Goal: Task Accomplishment & Management: Use online tool/utility

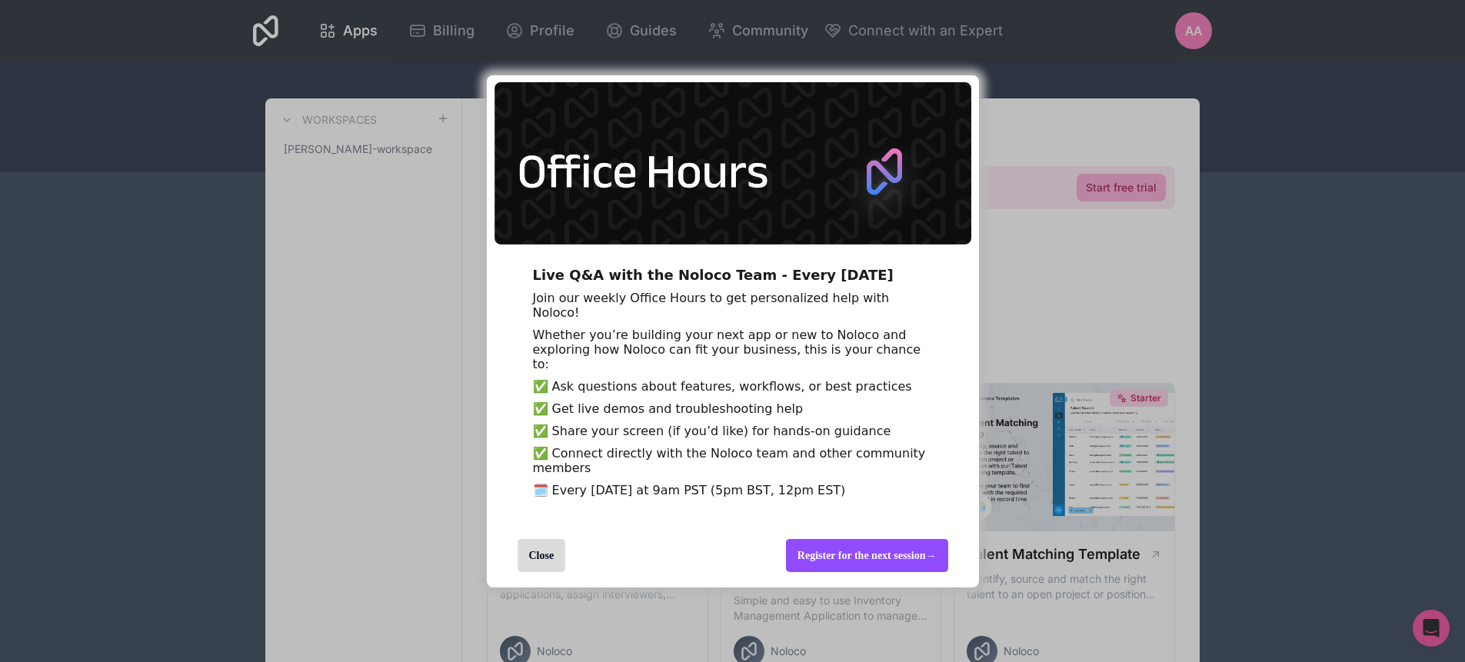
click at [796, 572] on div "Register for the next session →" at bounding box center [867, 555] width 162 height 33
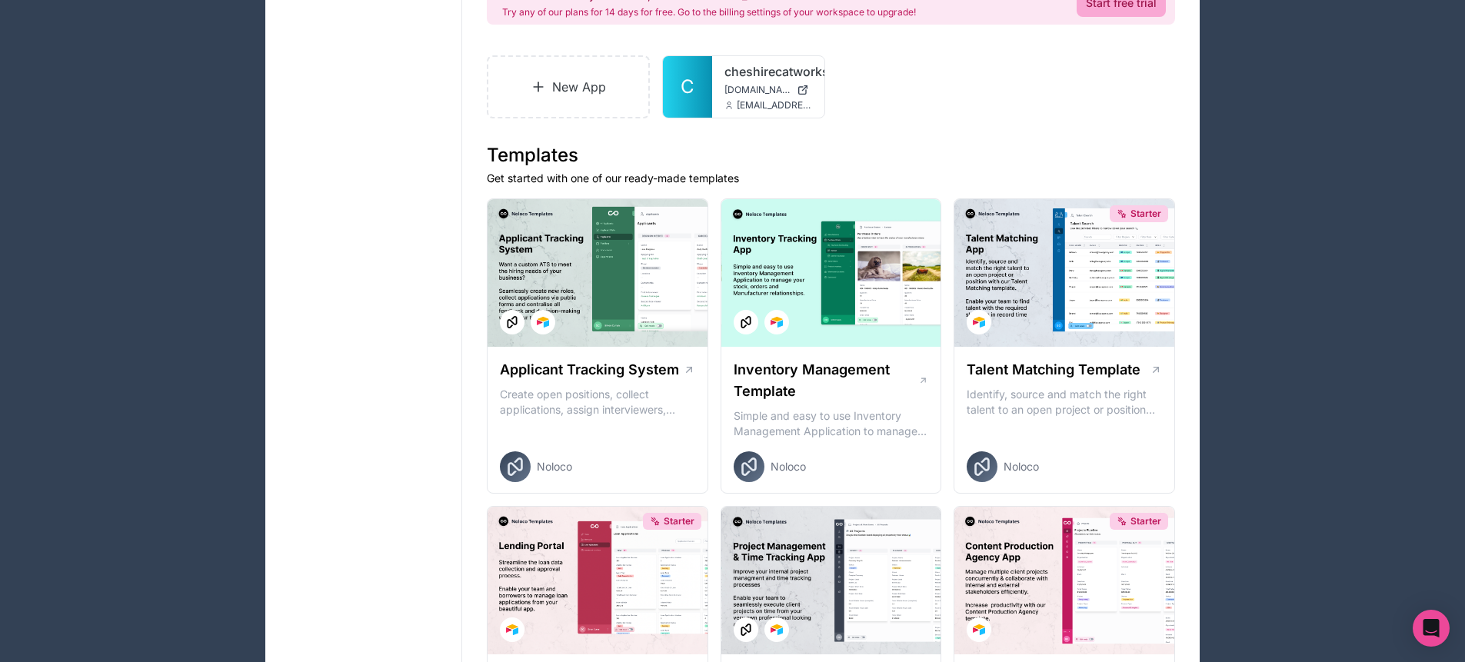
scroll to position [554, 0]
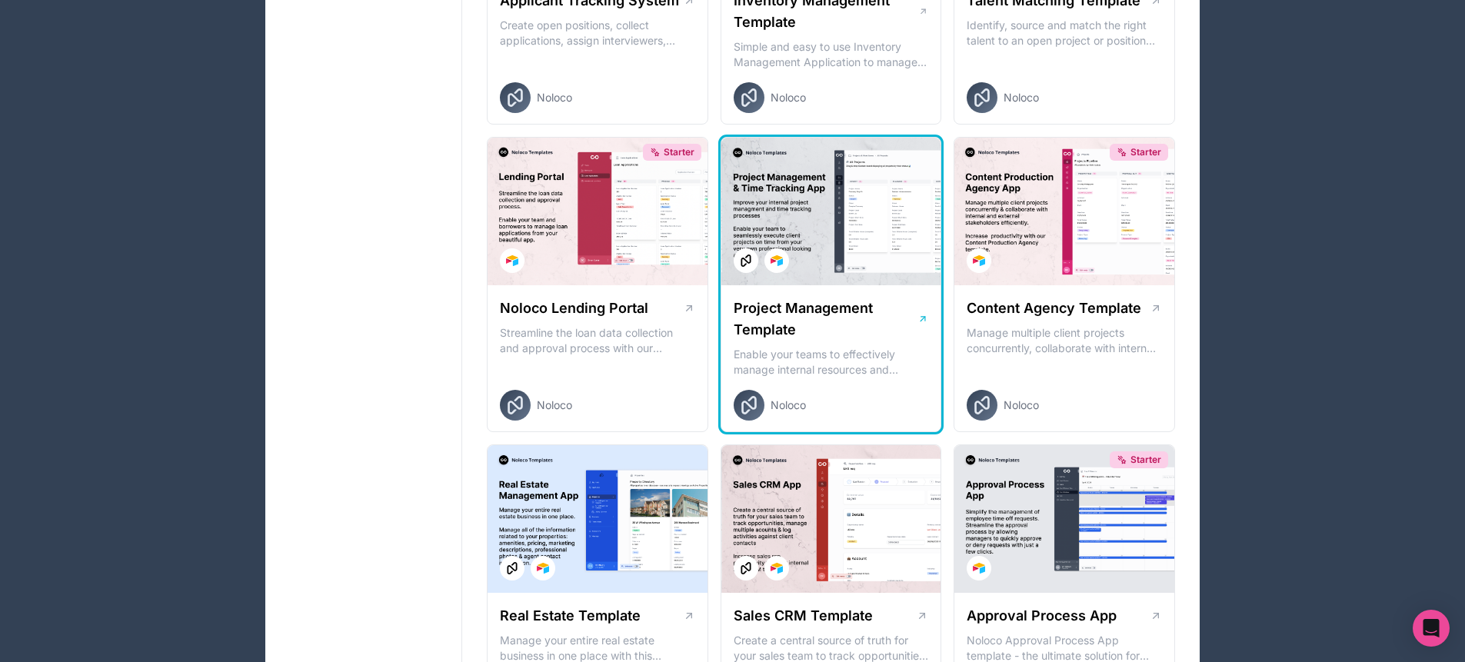
click at [810, 139] on div at bounding box center [832, 212] width 220 height 148
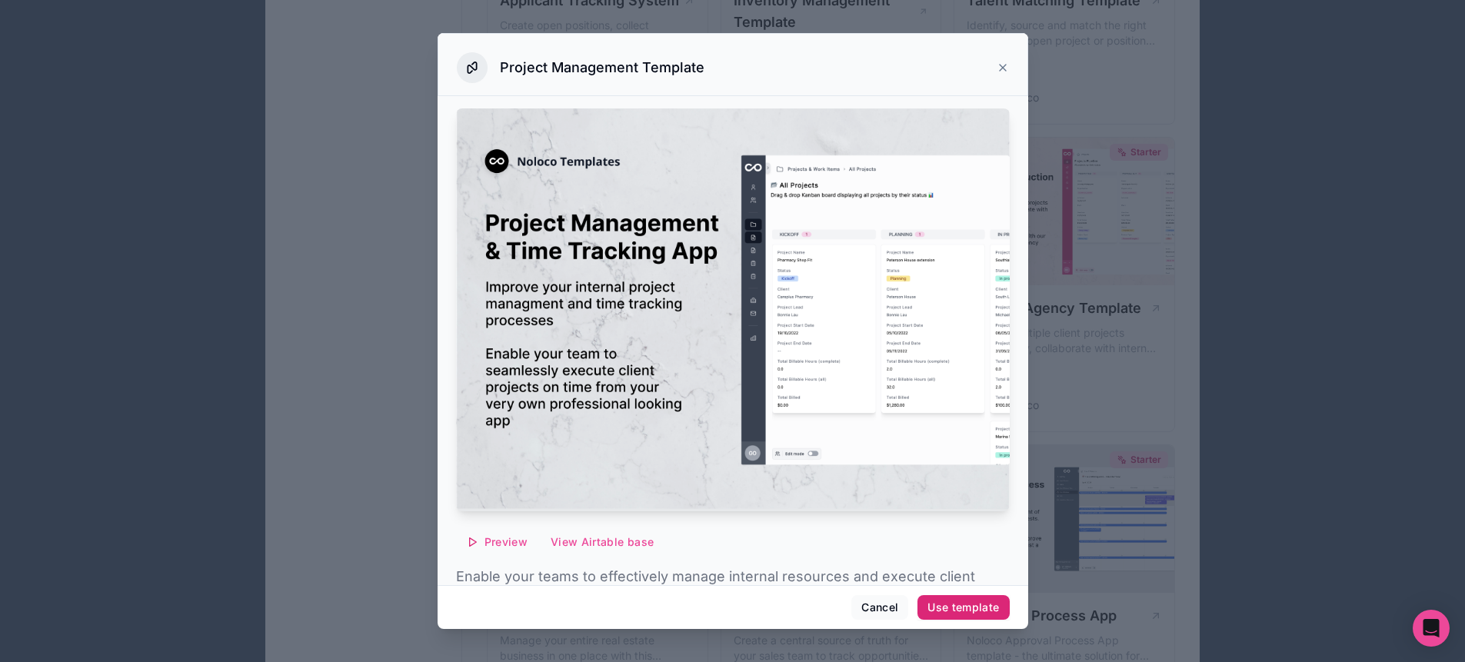
click at [936, 605] on div "Use template" at bounding box center [964, 608] width 72 height 14
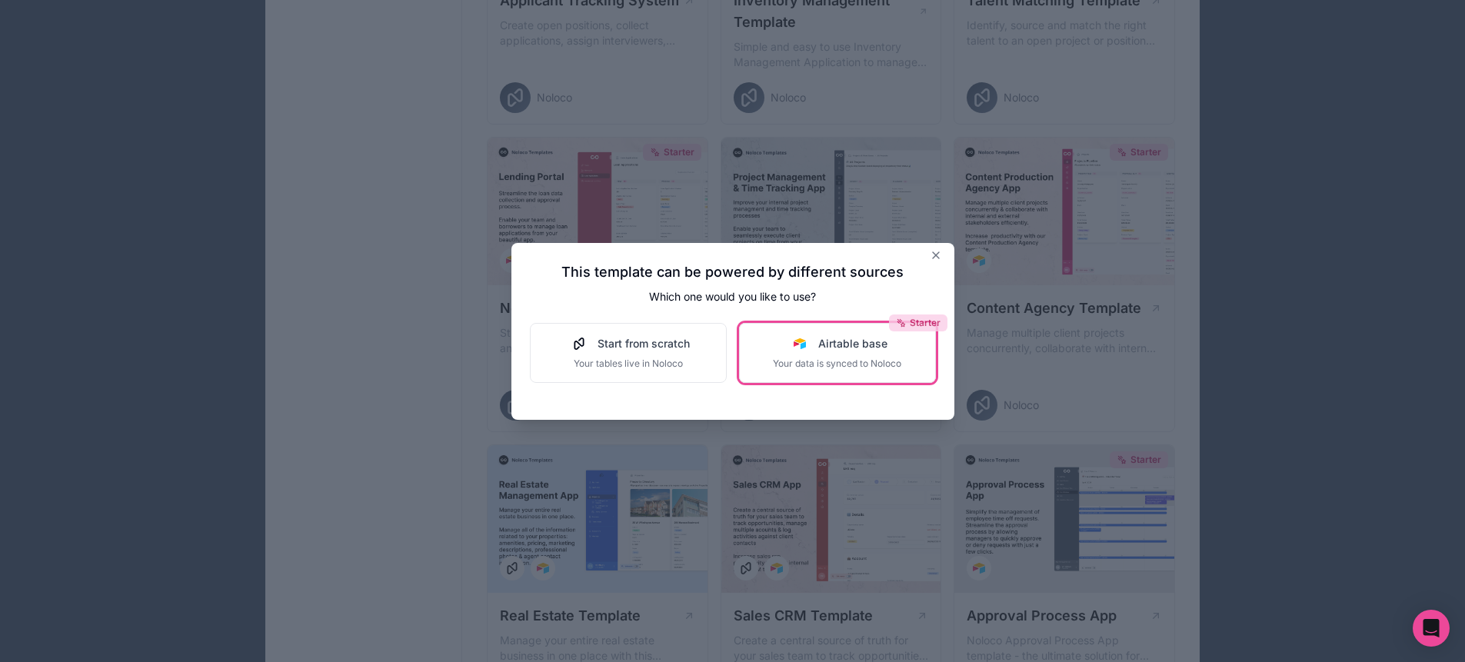
click at [898, 324] on icon at bounding box center [901, 323] width 11 height 11
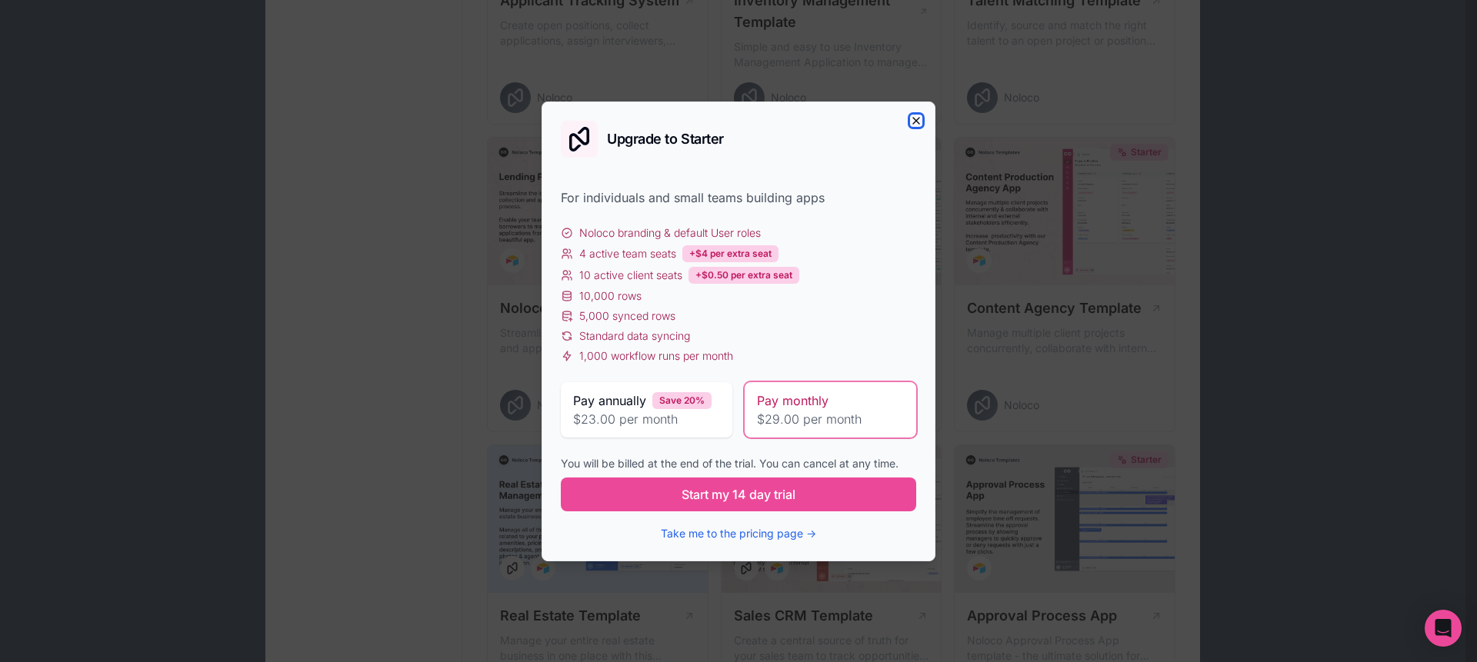
click at [919, 120] on icon "button" at bounding box center [916, 121] width 12 height 12
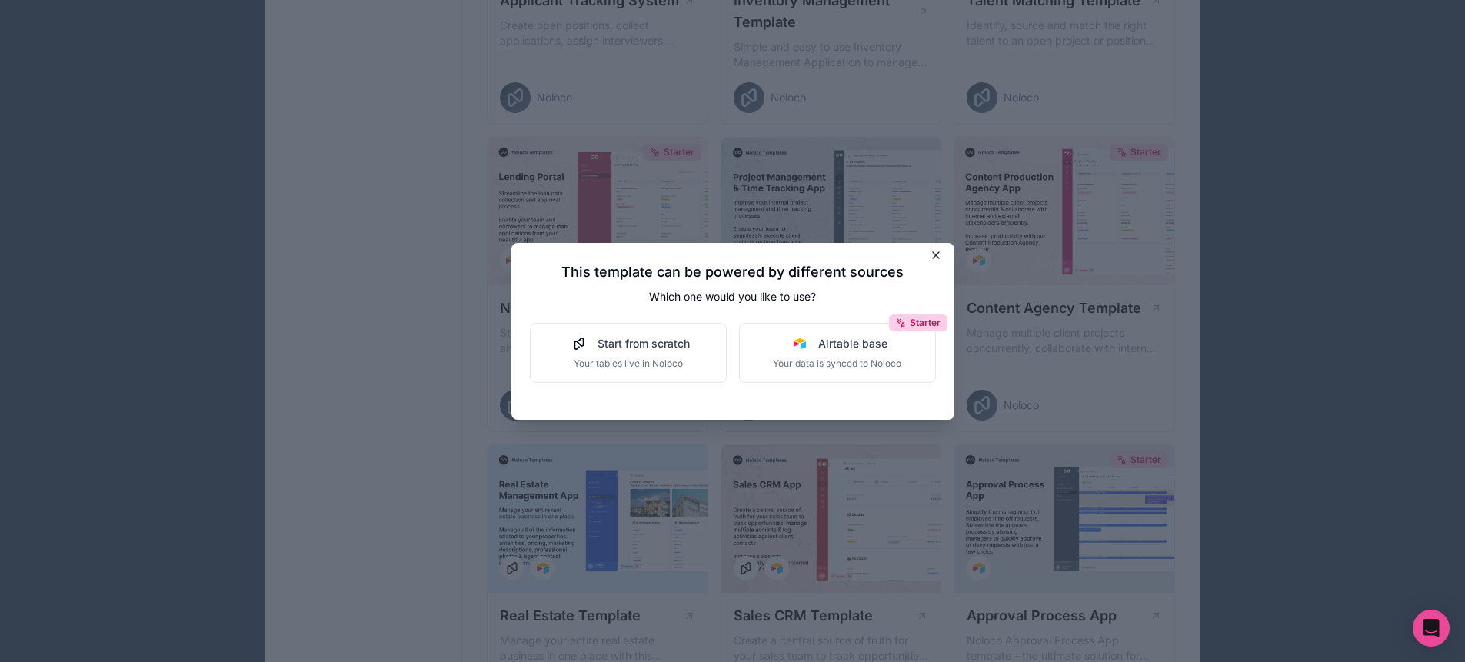
click at [938, 254] on icon at bounding box center [936, 255] width 12 height 12
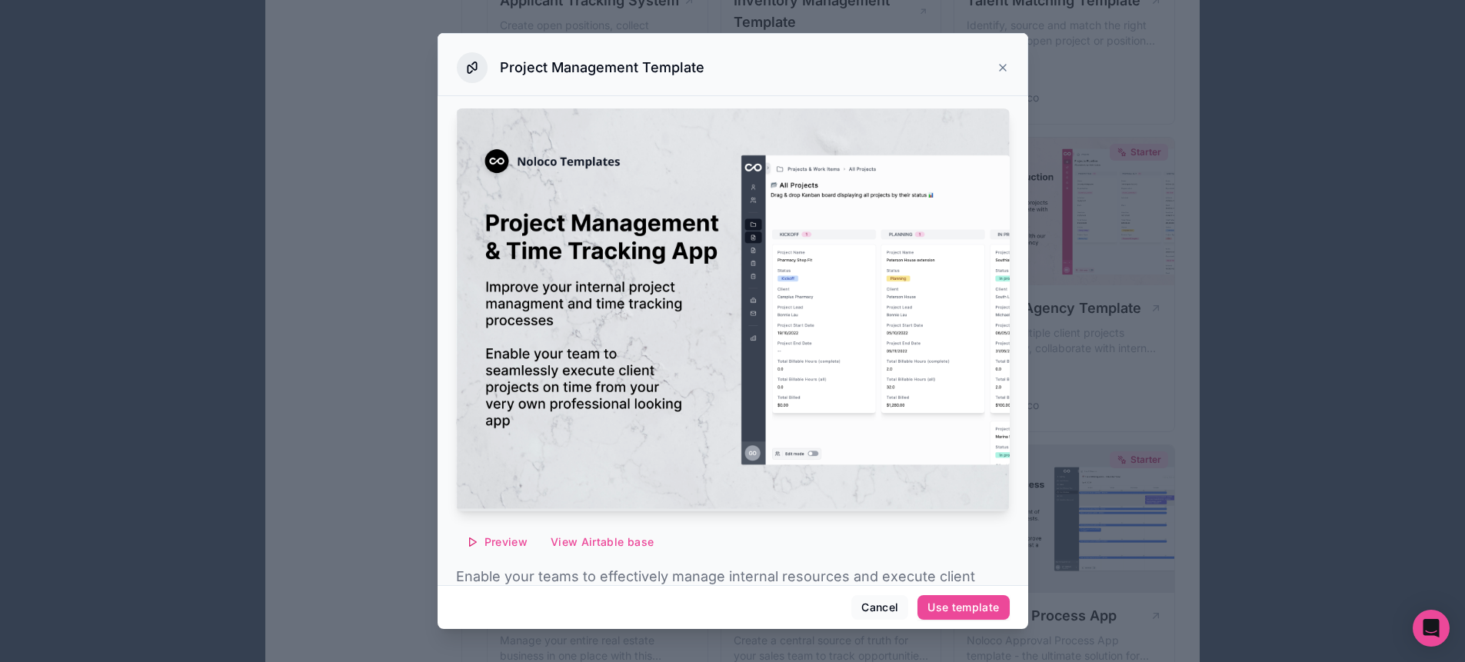
click at [1005, 64] on icon at bounding box center [1003, 68] width 12 height 12
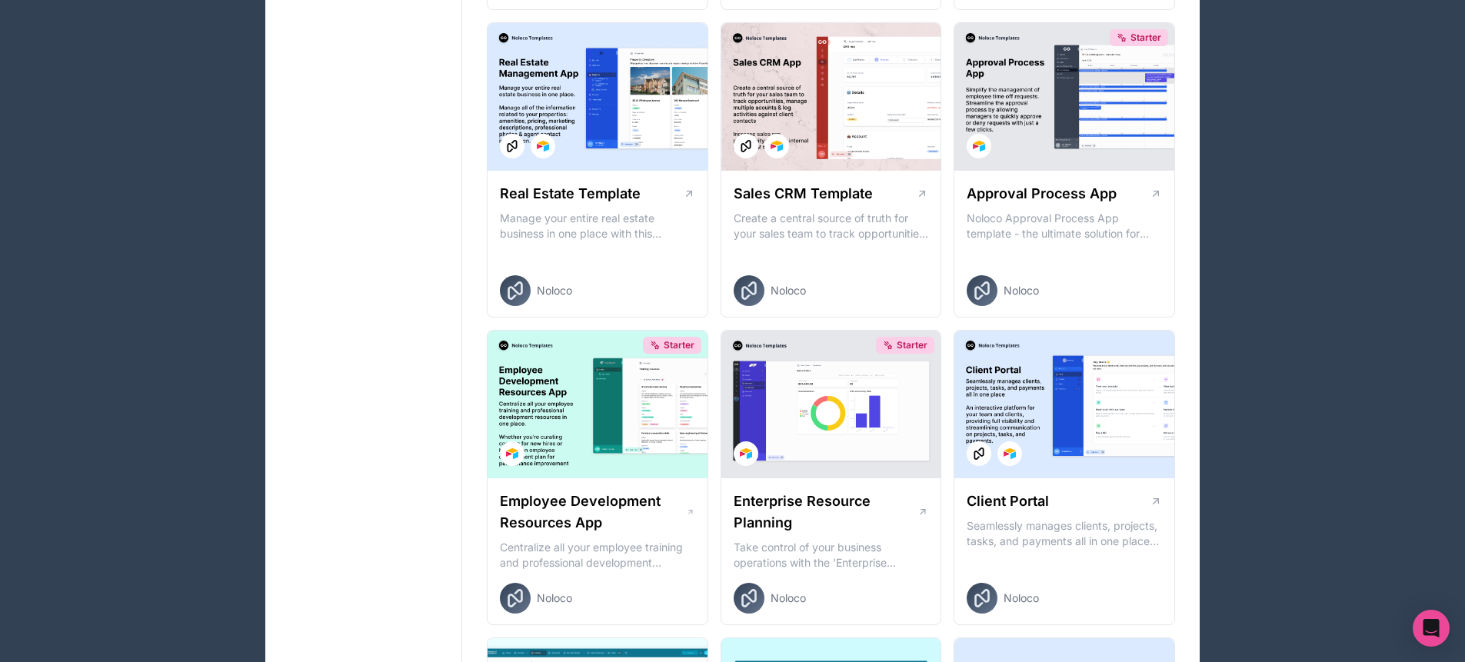
scroll to position [607, 0]
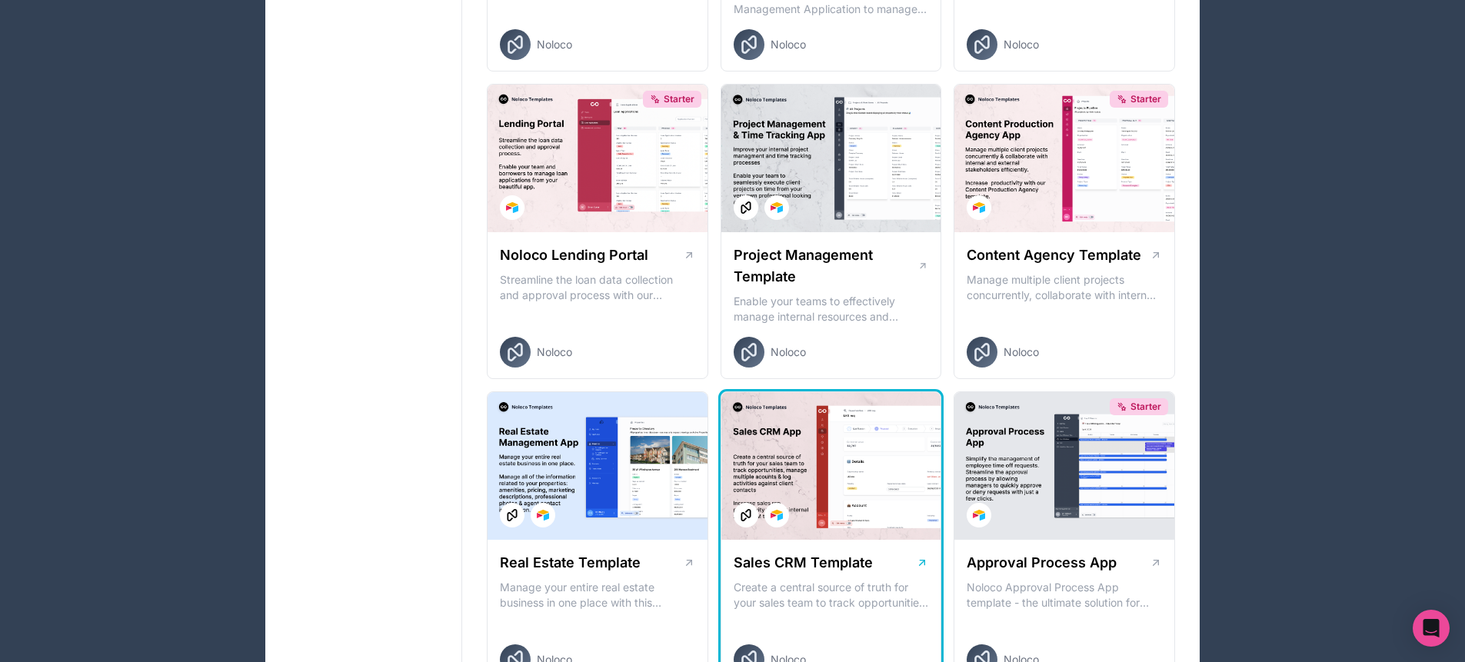
drag, startPoint x: 860, startPoint y: 444, endPoint x: 879, endPoint y: 452, distance: 21.0
click at [879, 452] on div at bounding box center [832, 466] width 220 height 148
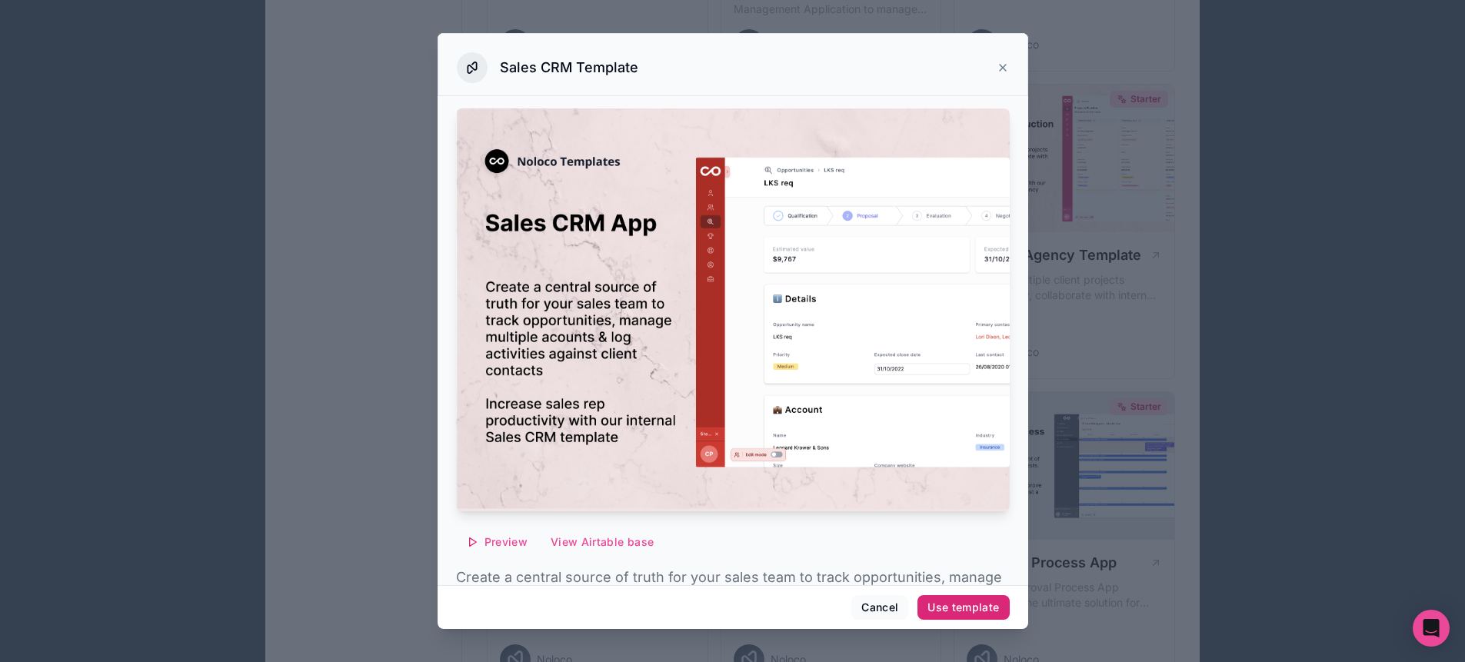
click at [932, 616] on button "Use template" at bounding box center [964, 607] width 92 height 25
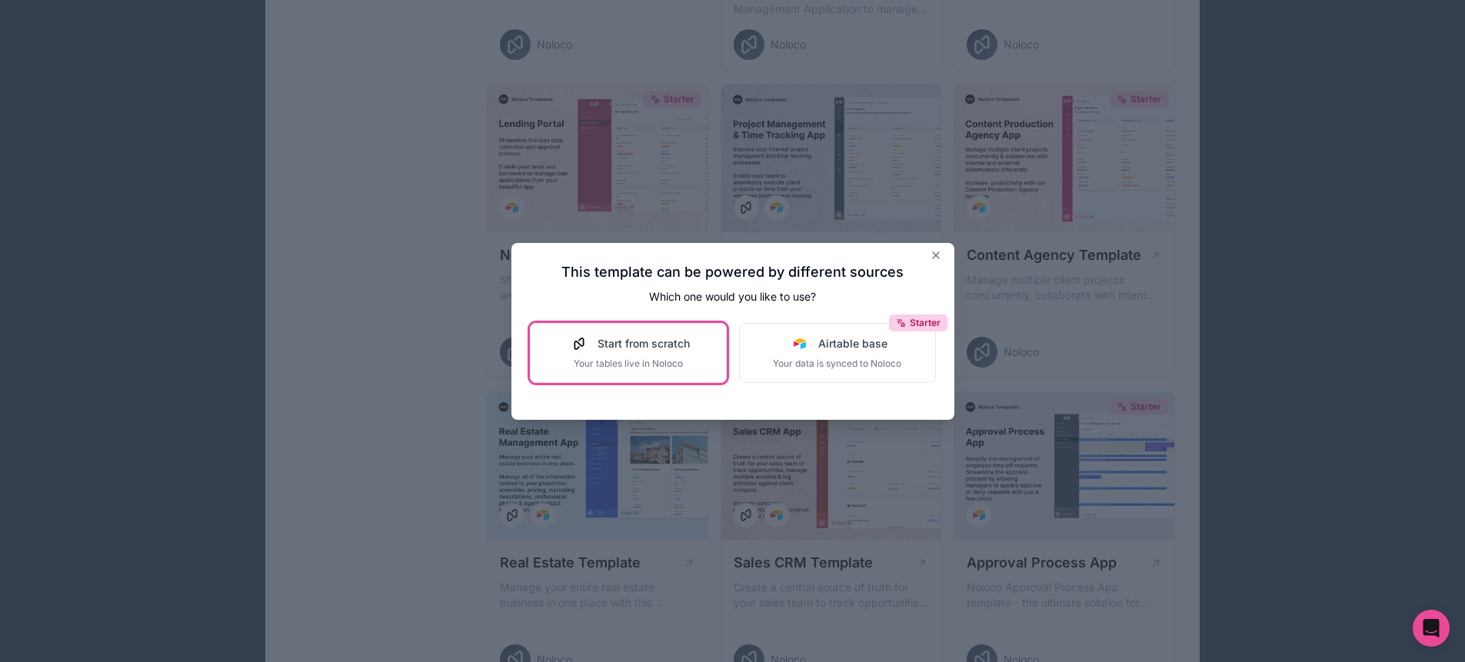
click at [549, 362] on button "Start from scratch Your tables live in Noloco" at bounding box center [628, 353] width 197 height 60
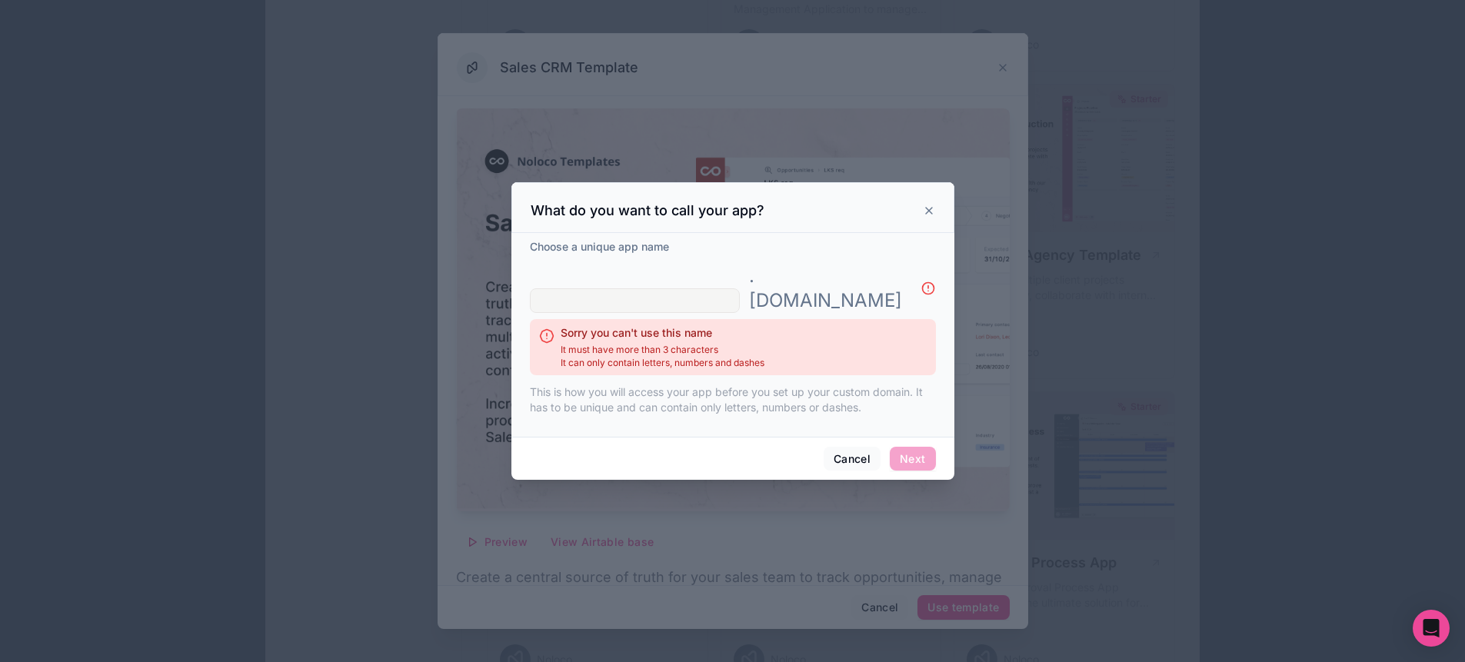
click at [923, 217] on icon at bounding box center [929, 211] width 12 height 12
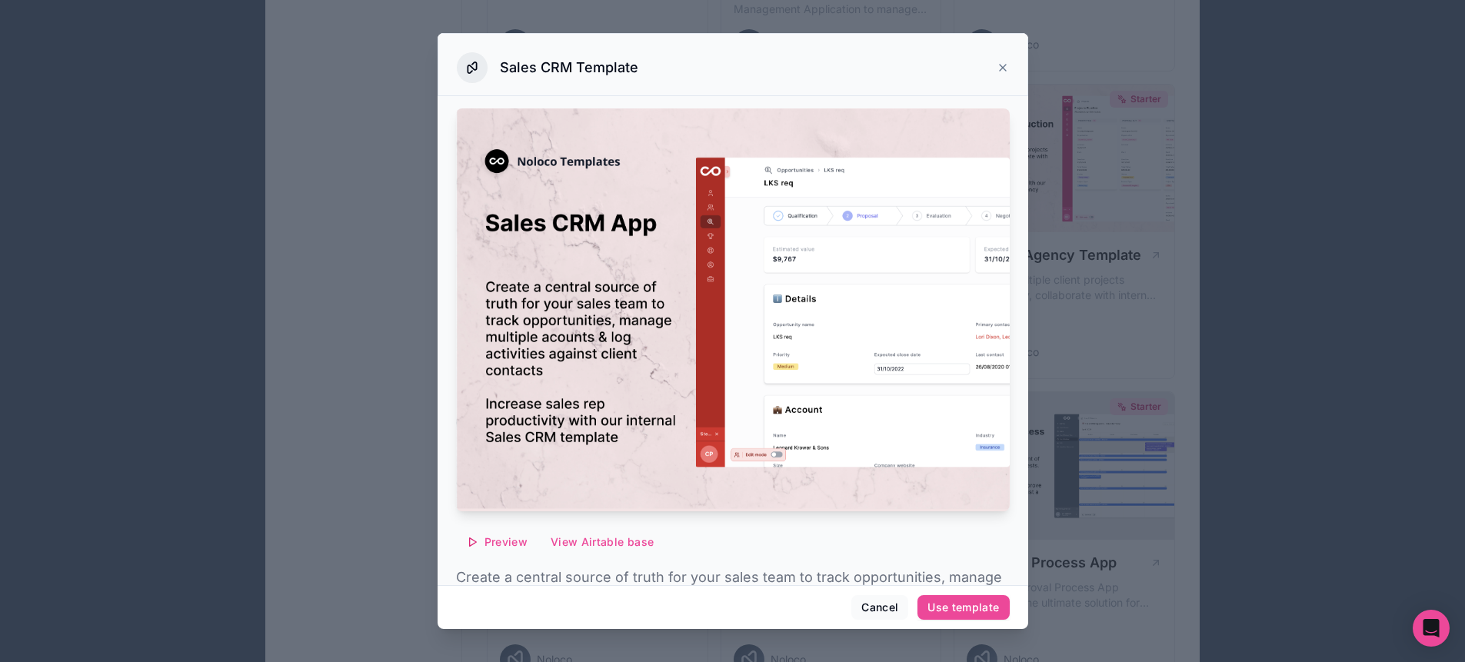
click at [998, 70] on icon at bounding box center [1003, 68] width 12 height 12
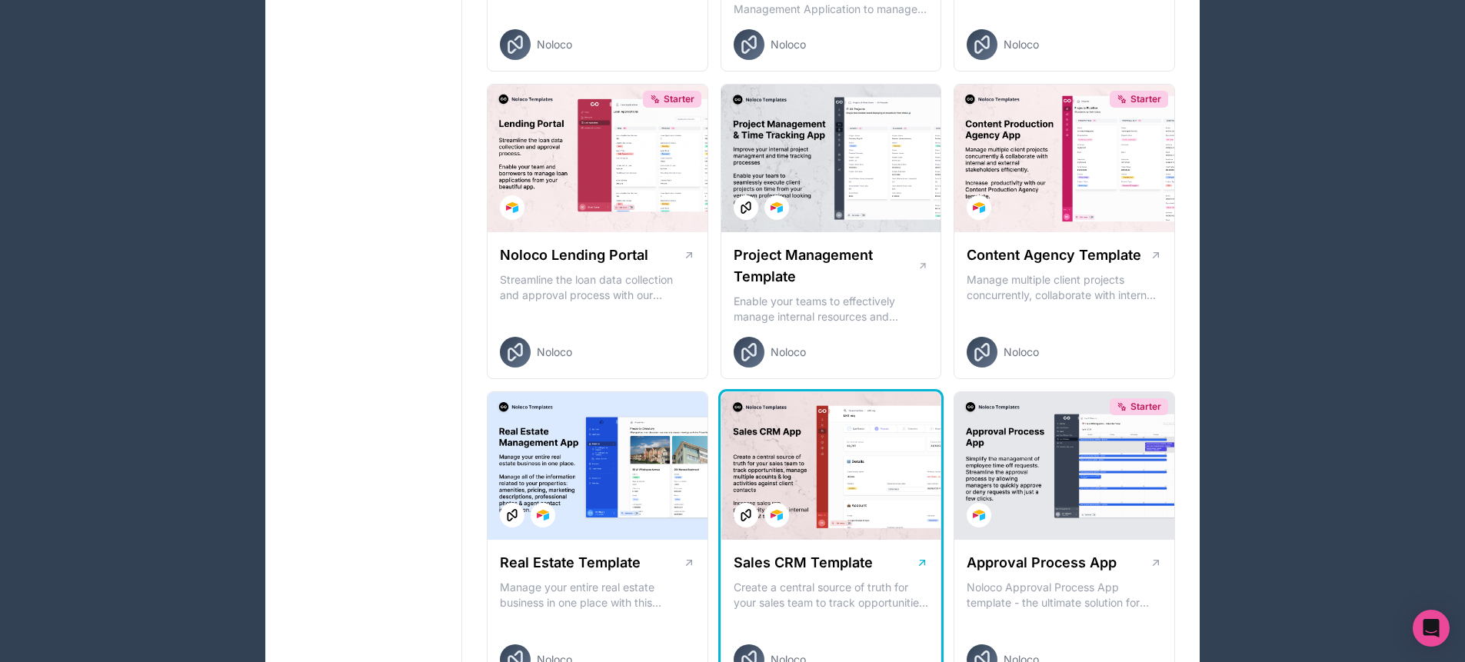
click at [817, 487] on div at bounding box center [832, 466] width 220 height 148
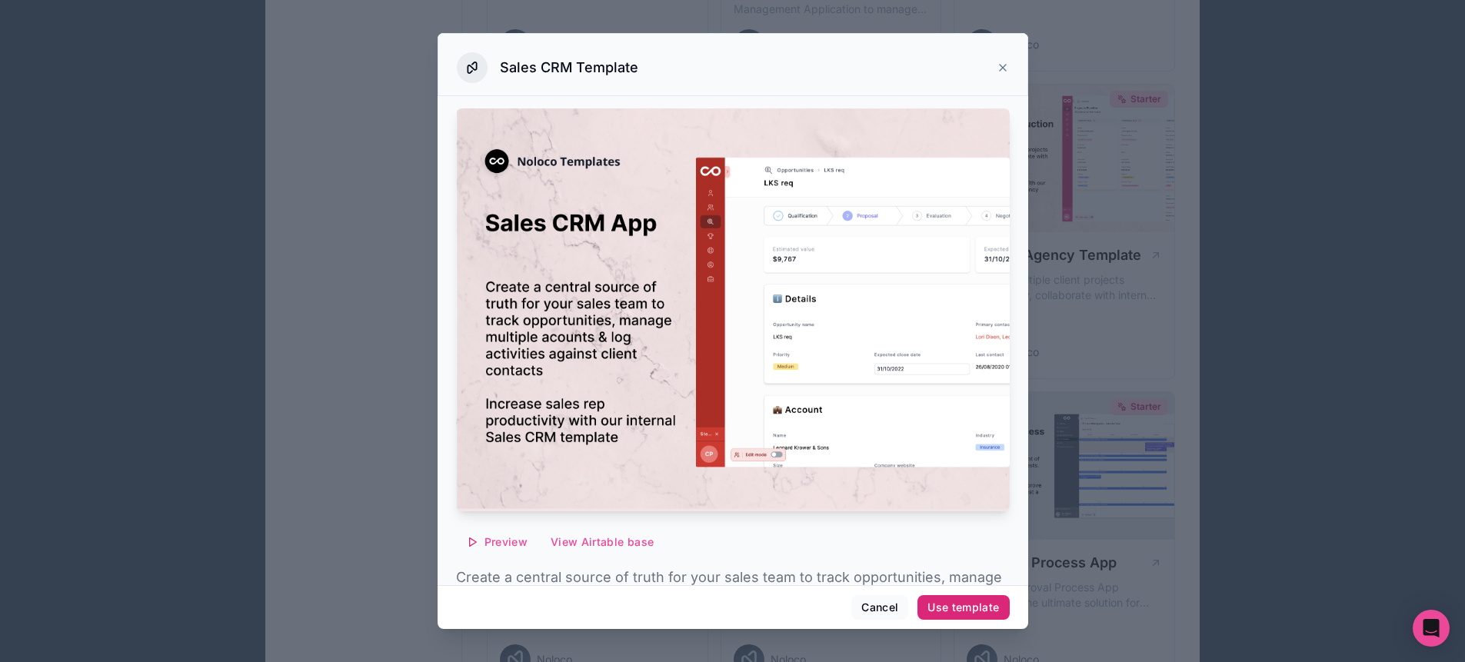
click at [929, 610] on div "Use template" at bounding box center [964, 608] width 72 height 14
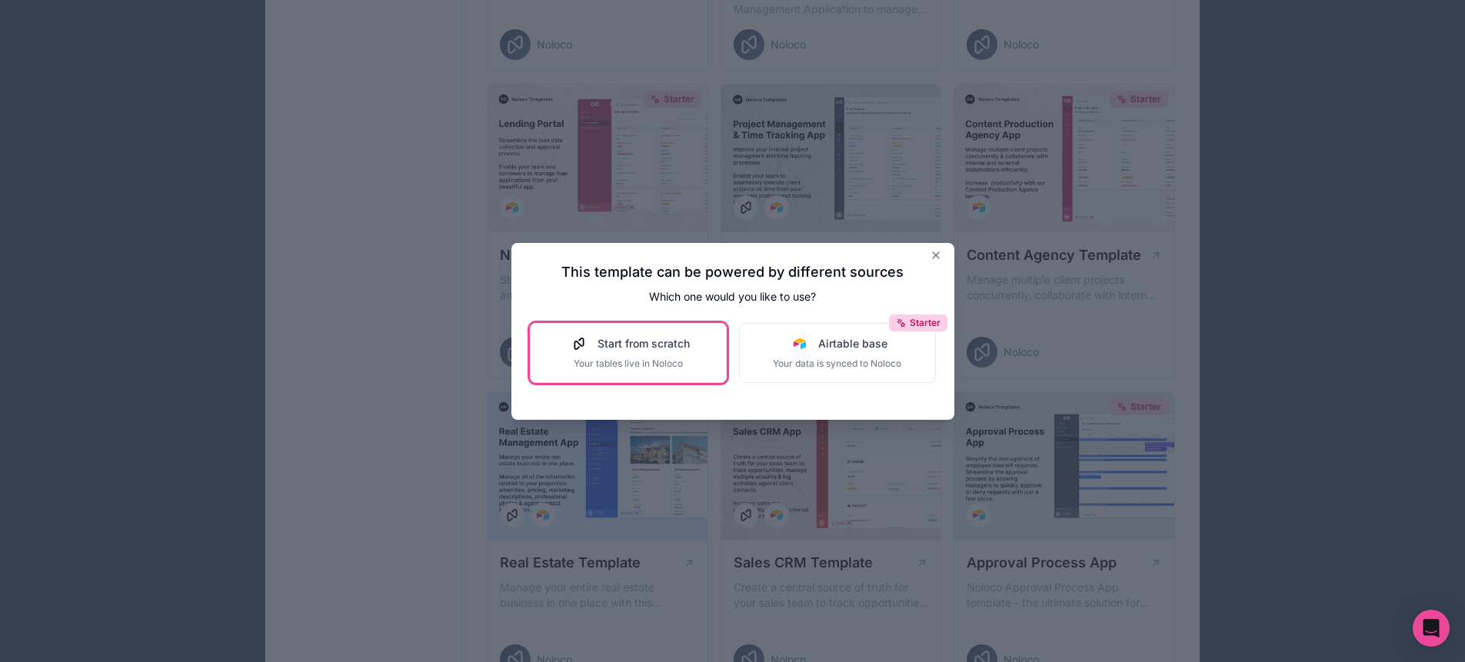
click at [570, 359] on span "Your tables live in Noloco" at bounding box center [628, 364] width 123 height 12
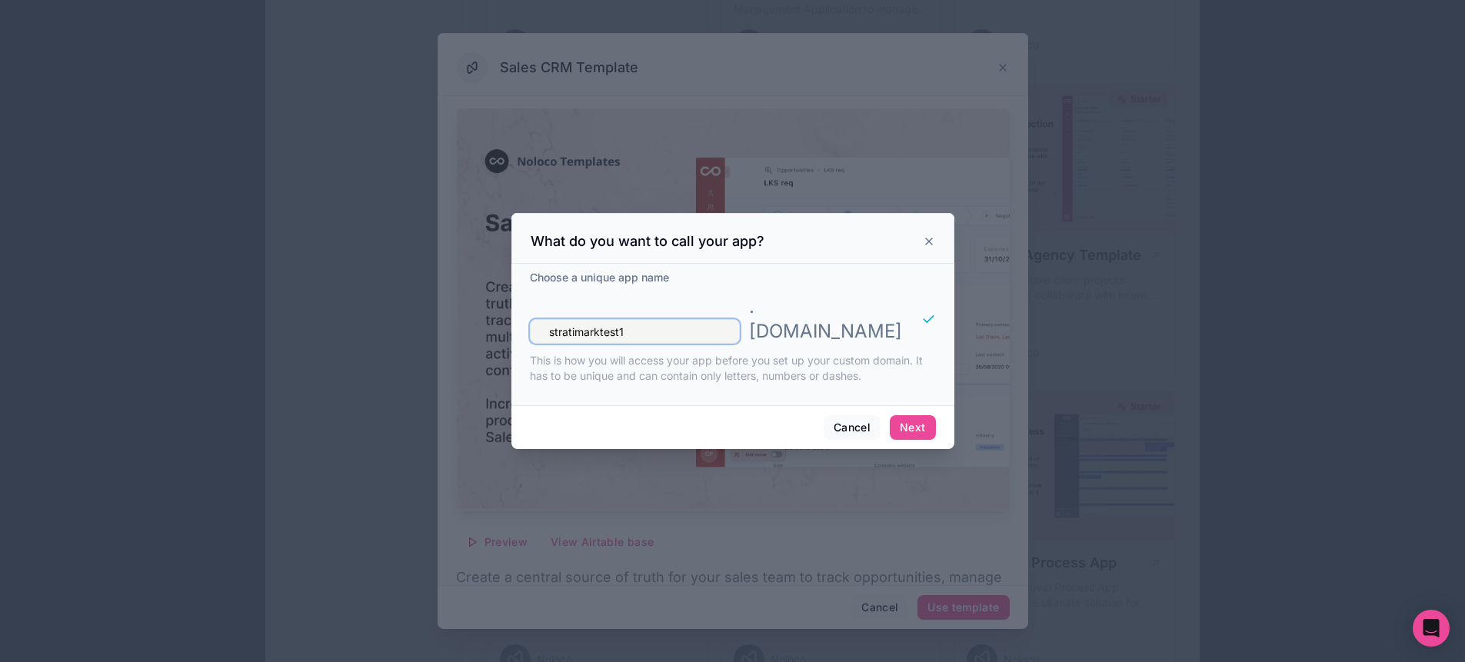
type input "stratimarktest1"
click at [902, 421] on button "Next" at bounding box center [912, 427] width 45 height 25
